Goal: Task Accomplishment & Management: Manage account settings

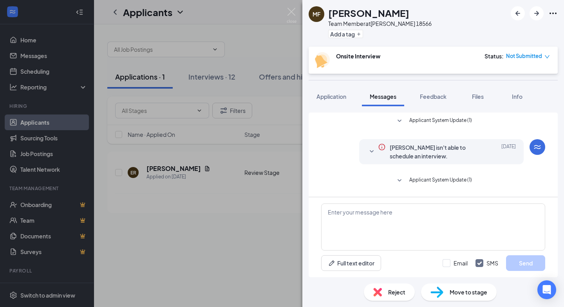
click at [429, 183] on span "Applicant System Update (1)" at bounding box center [440, 180] width 63 height 9
click at [288, 11] on img at bounding box center [292, 15] width 10 height 15
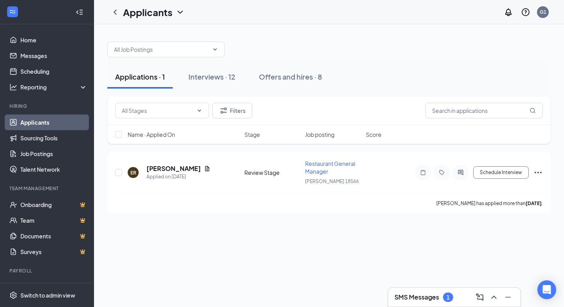
click at [434, 295] on h3 "SMS Messages" at bounding box center [416, 297] width 45 height 9
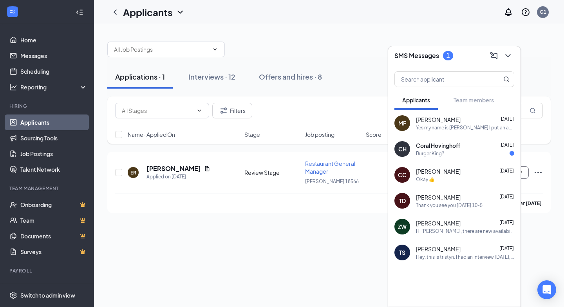
click at [426, 149] on div "Coral Hovinghoff [DATE] Burger King?" at bounding box center [465, 148] width 98 height 15
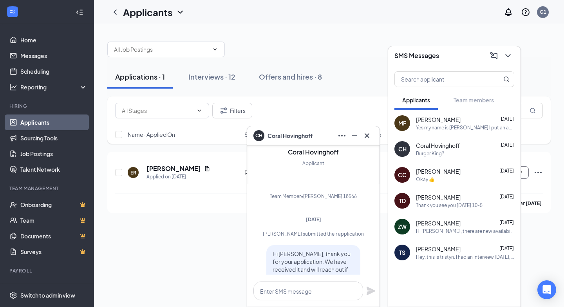
scroll to position [-268, 0]
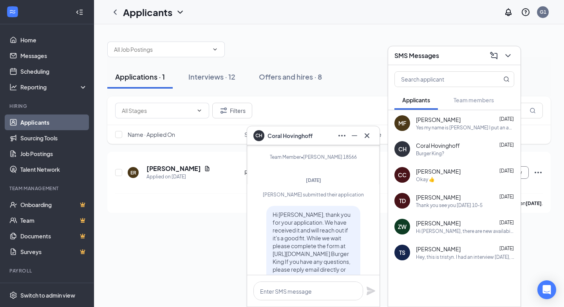
click at [434, 176] on div "Okay 👍" at bounding box center [425, 179] width 19 height 7
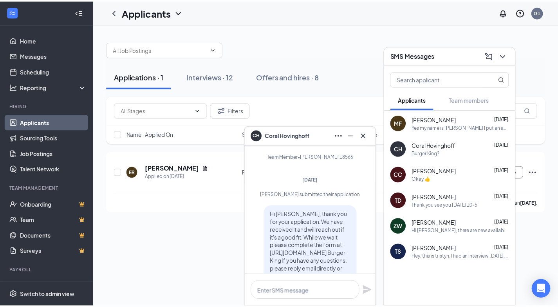
scroll to position [0, 0]
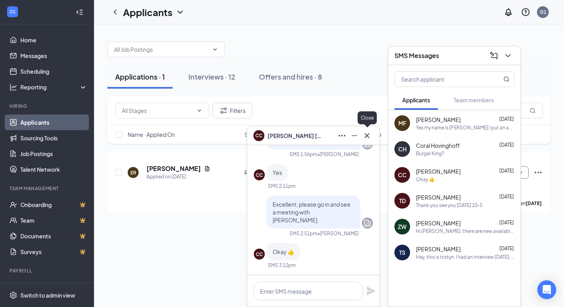
click at [367, 137] on icon "Cross" at bounding box center [366, 135] width 9 height 9
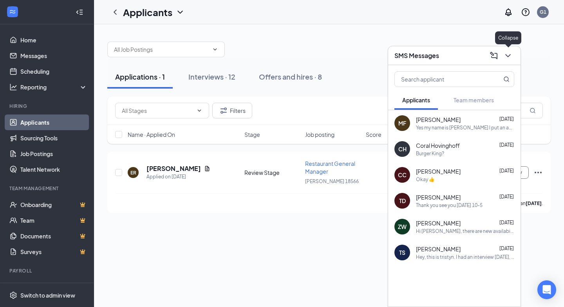
click at [510, 56] on icon "ChevronDown" at bounding box center [507, 55] width 9 height 9
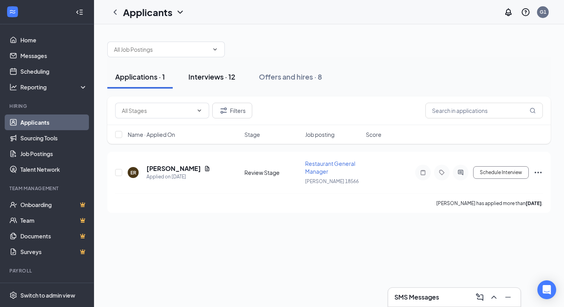
click at [218, 85] on button "Interviews · 12" at bounding box center [212, 77] width 63 height 24
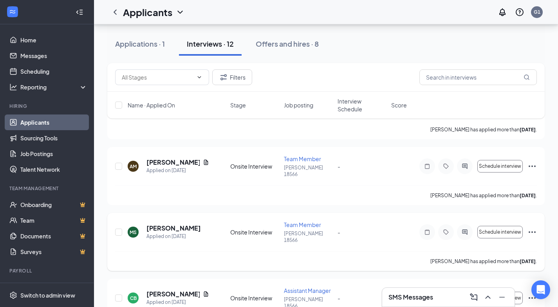
scroll to position [118, 0]
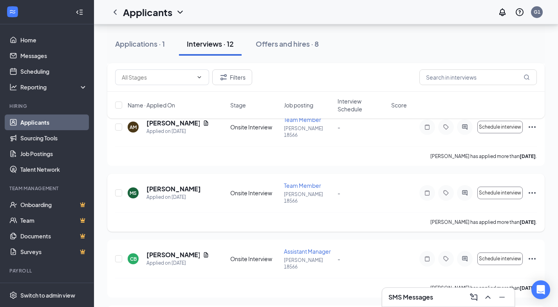
click at [535, 188] on icon "Ellipses" at bounding box center [532, 192] width 9 height 9
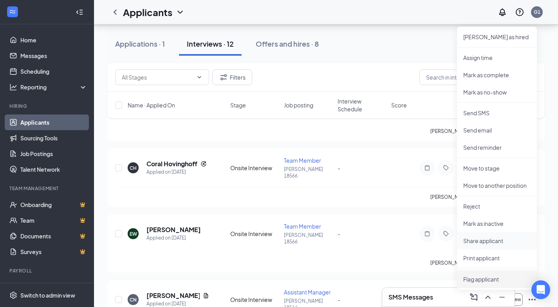
scroll to position [313, 0]
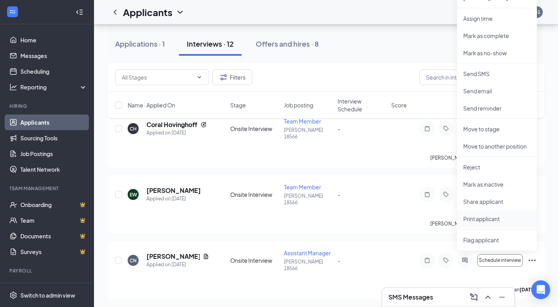
click at [472, 222] on p "Print applicant" at bounding box center [496, 219] width 67 height 8
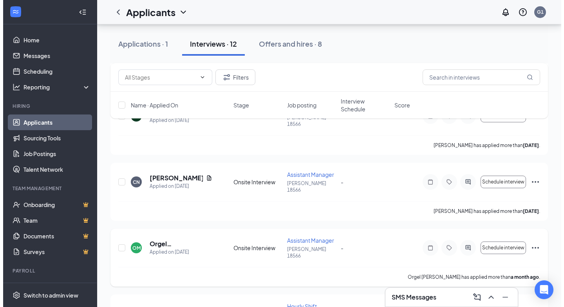
scroll to position [353, 0]
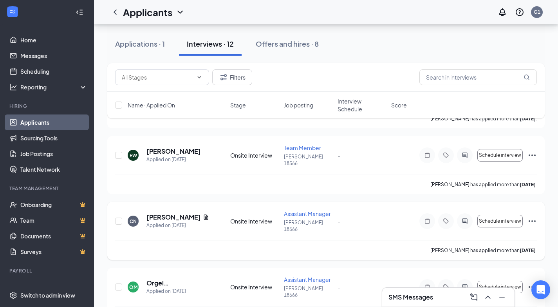
click at [531, 216] on icon "Ellipses" at bounding box center [532, 220] width 9 height 9
click at [131, 218] on div "CN" at bounding box center [133, 221] width 7 height 7
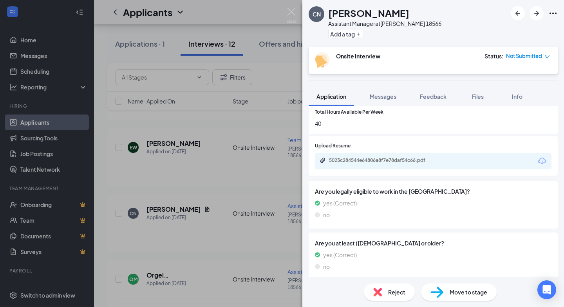
scroll to position [514, 0]
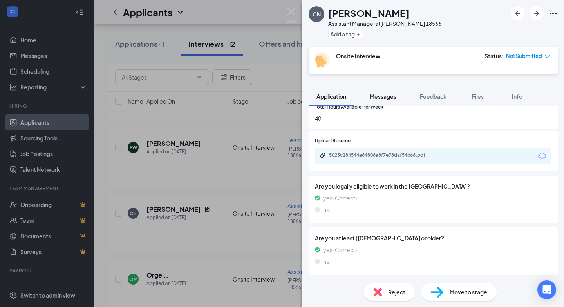
click at [377, 97] on span "Messages" at bounding box center [383, 96] width 27 height 7
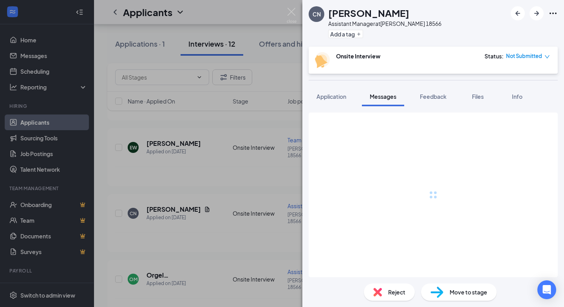
click at [326, 97] on span "Application" at bounding box center [332, 96] width 30 height 7
click at [193, 119] on div "CN [PERSON_NAME] Assistant Manager at [PERSON_NAME] 18566 Add a tag Onsite Inte…" at bounding box center [282, 153] width 564 height 307
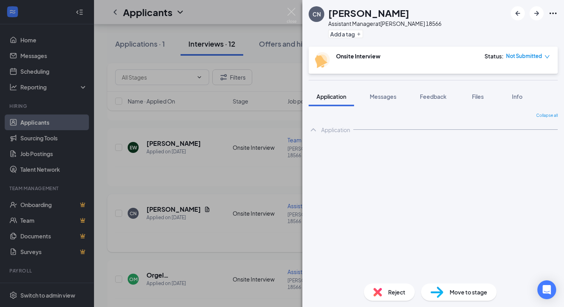
click at [288, 14] on div "Applicants G1" at bounding box center [329, 12] width 470 height 24
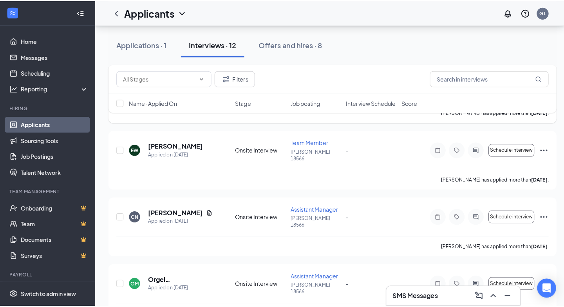
scroll to position [274, 0]
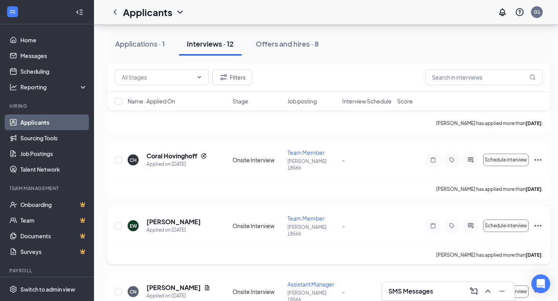
click at [130, 223] on div "EW" at bounding box center [133, 226] width 7 height 7
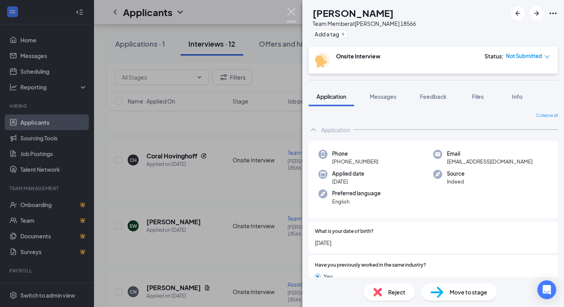
click at [291, 9] on img at bounding box center [292, 15] width 10 height 15
